Goal: Information Seeking & Learning: Learn about a topic

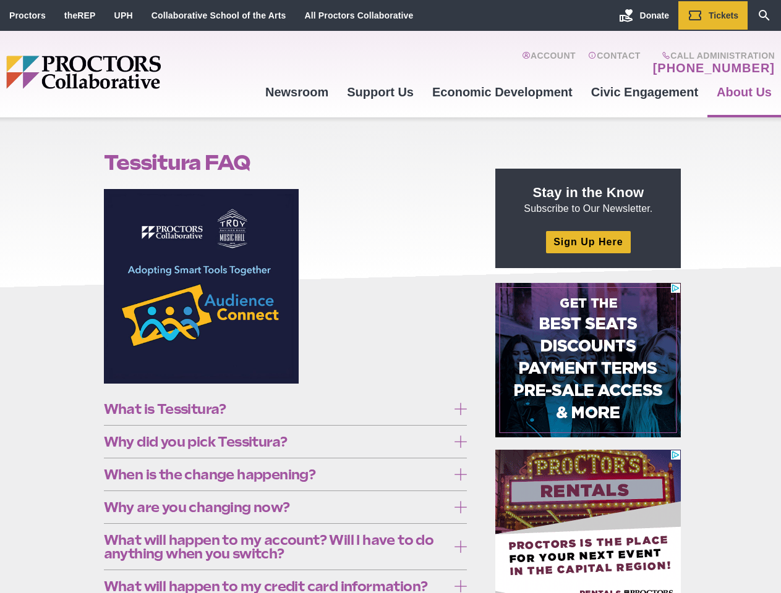
click at [390, 297] on figure at bounding box center [285, 291] width 363 height 204
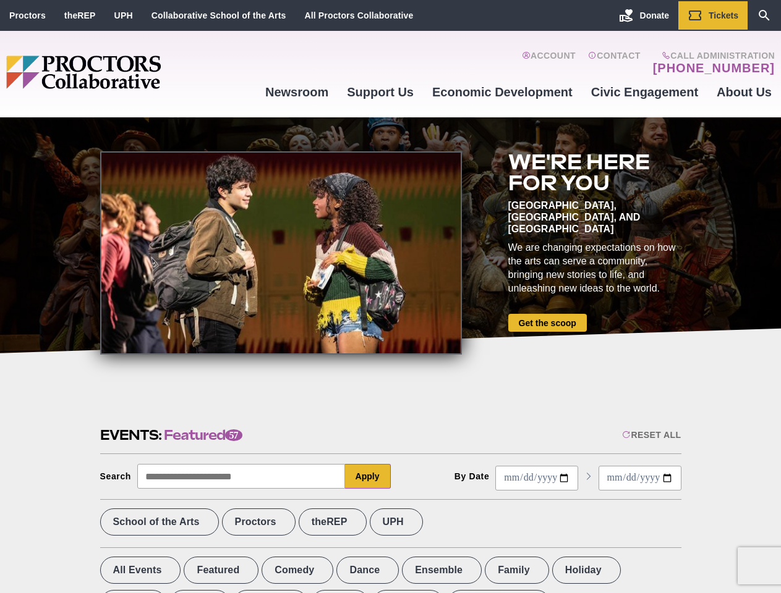
click at [390, 297] on div at bounding box center [281, 252] width 362 height 203
click at [650, 435] on div "Reset All" at bounding box center [651, 435] width 59 height 10
click at [368, 477] on button "Apply" at bounding box center [368, 476] width 46 height 25
